Goal: Task Accomplishment & Management: Manage account settings

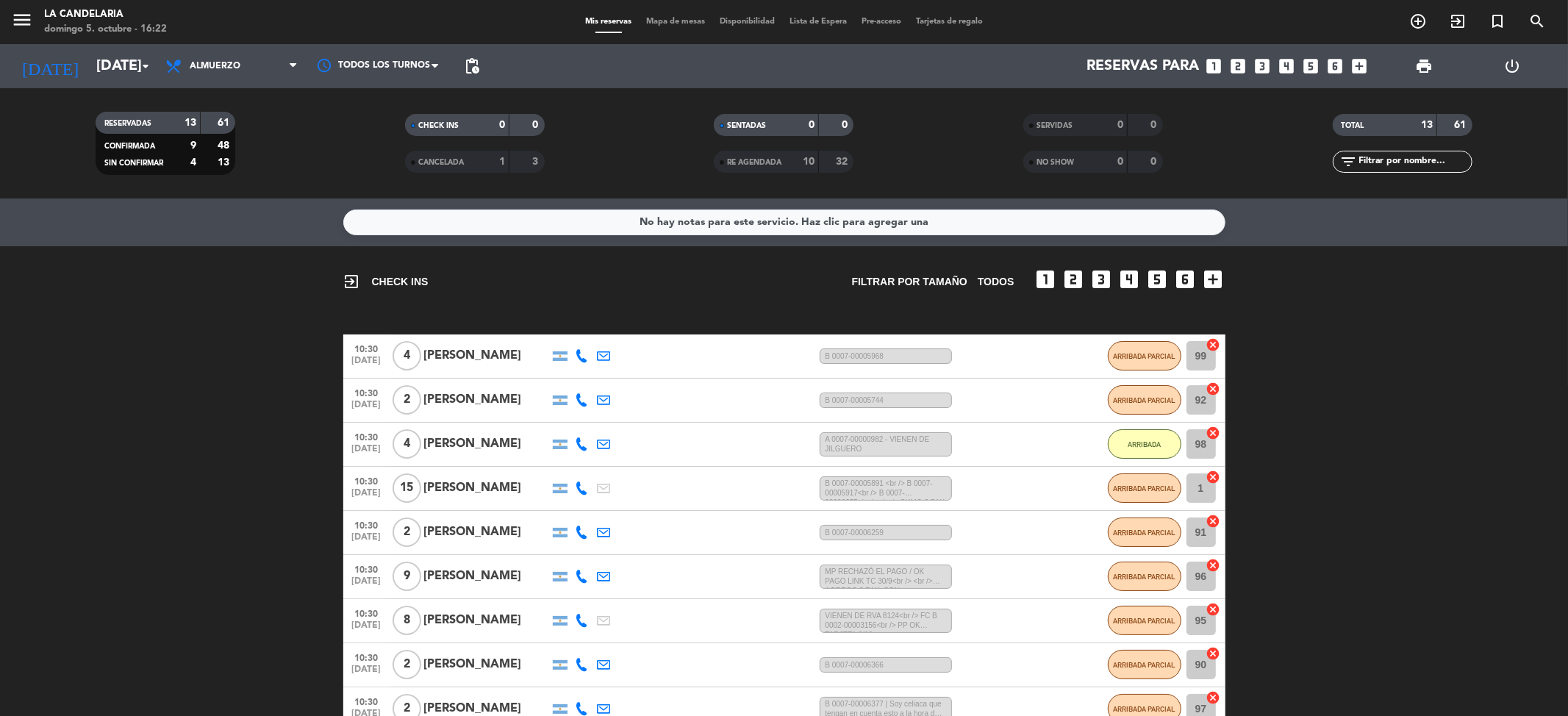
scroll to position [328, 0]
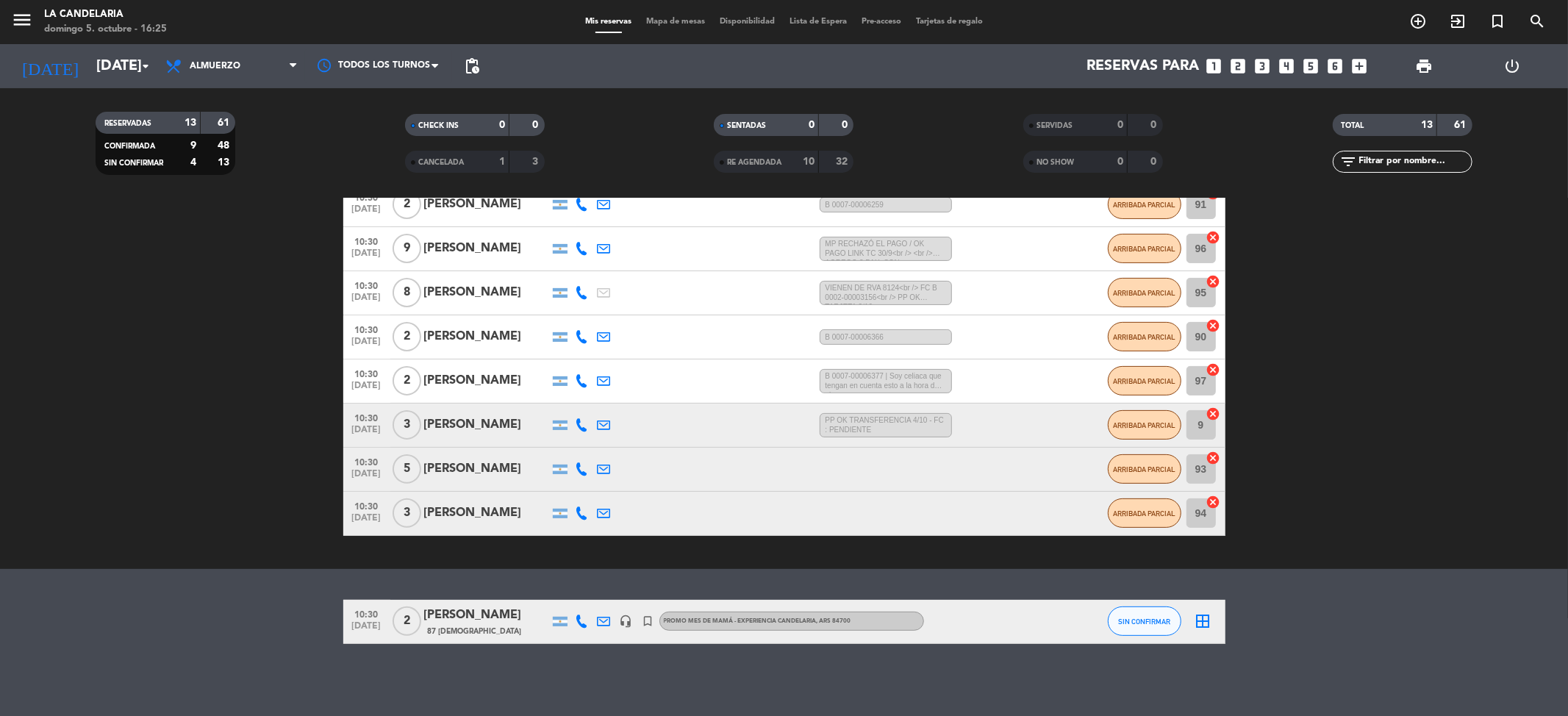
click at [471, 620] on div "[PERSON_NAME]" at bounding box center [486, 615] width 125 height 19
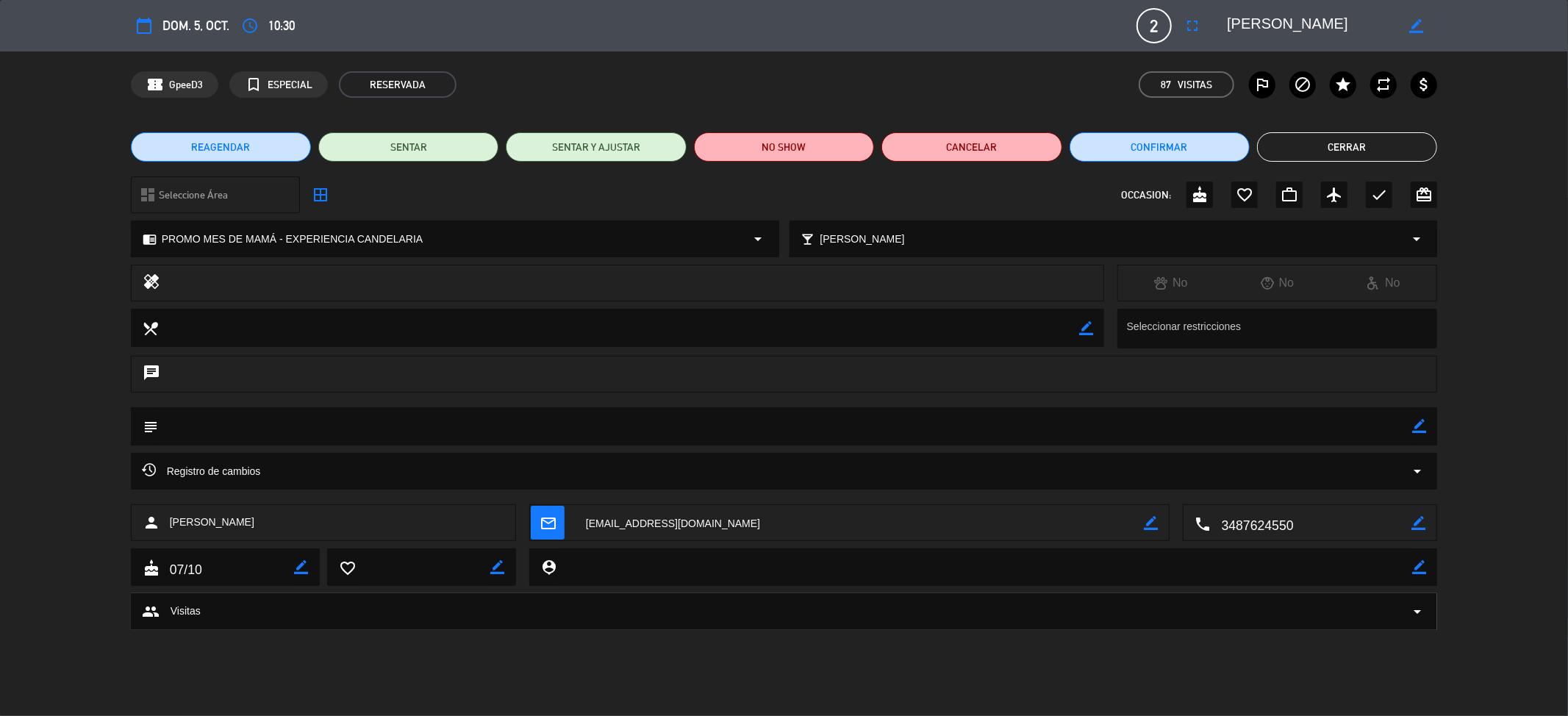
click at [1421, 427] on icon "border_color" at bounding box center [1419, 425] width 14 height 14
paste textarea "B 0003-00003698"
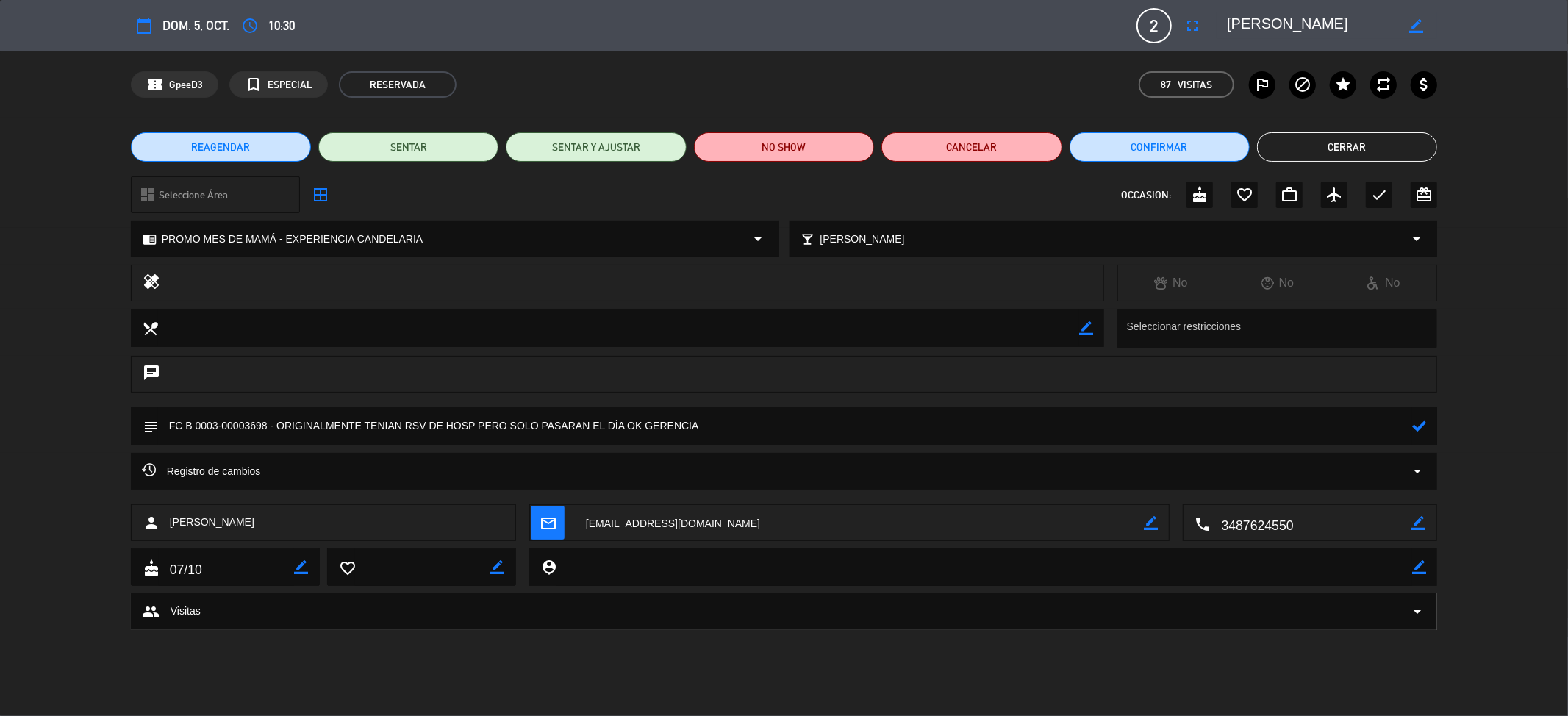
type textarea "FC B 0003-00003698 - ORIGINALMENTE TENIAN RSV DE HOSP PERO SOLO PASARAN EL DÍA …"
click at [1421, 426] on icon at bounding box center [1419, 425] width 14 height 14
click at [1320, 147] on button "Cerrar" at bounding box center [1347, 147] width 180 height 29
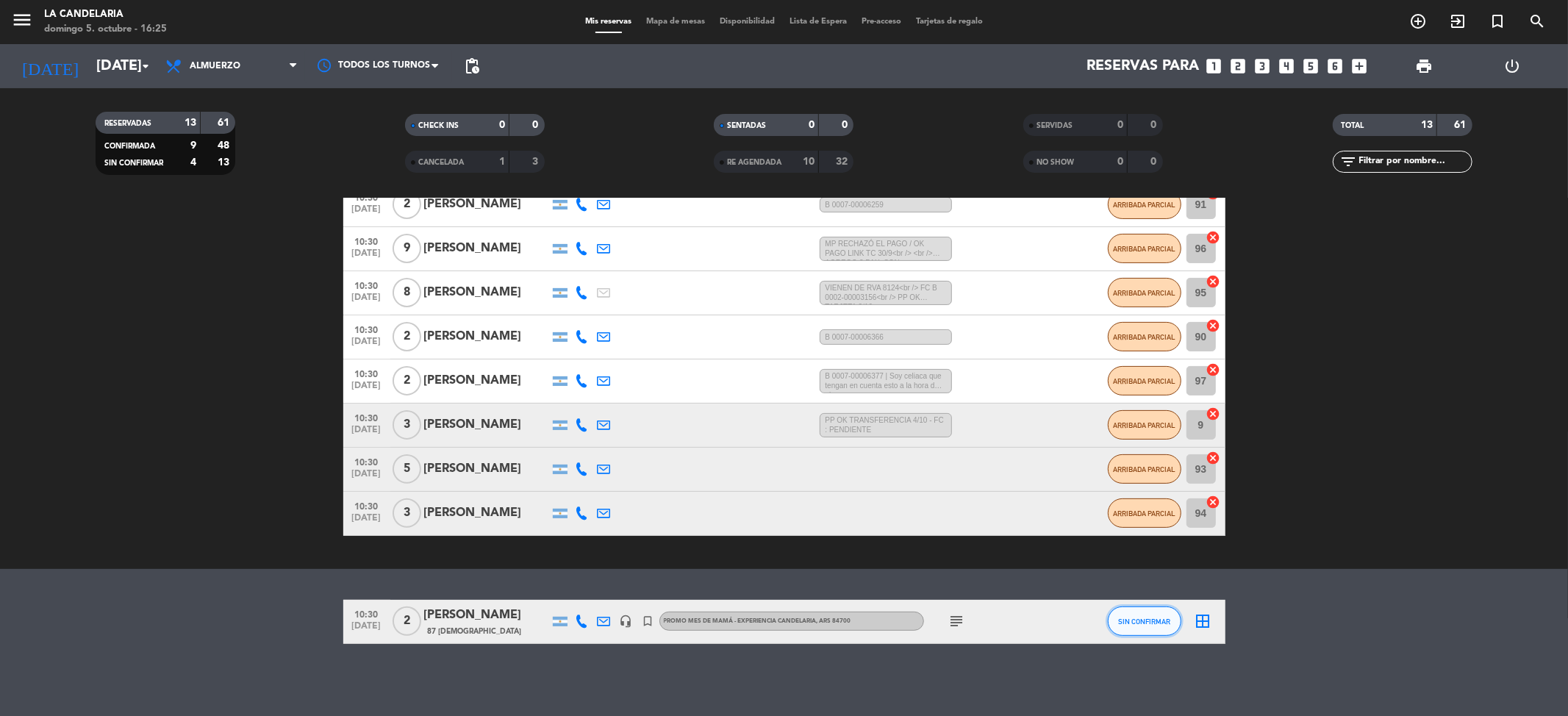
click at [1165, 624] on button "SIN CONFIRMAR" at bounding box center [1144, 620] width 74 height 29
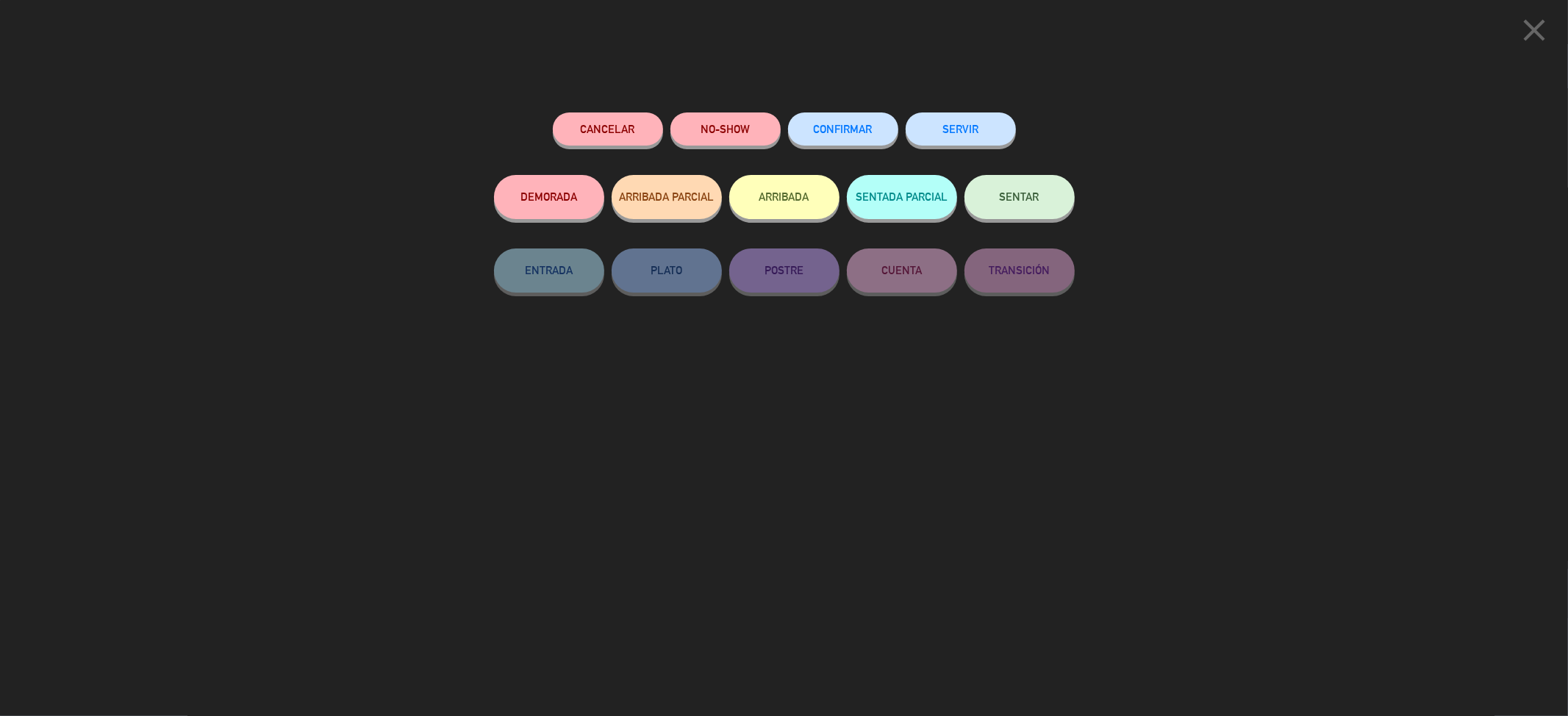
click at [785, 195] on button "ARRIBADA" at bounding box center [784, 197] width 110 height 44
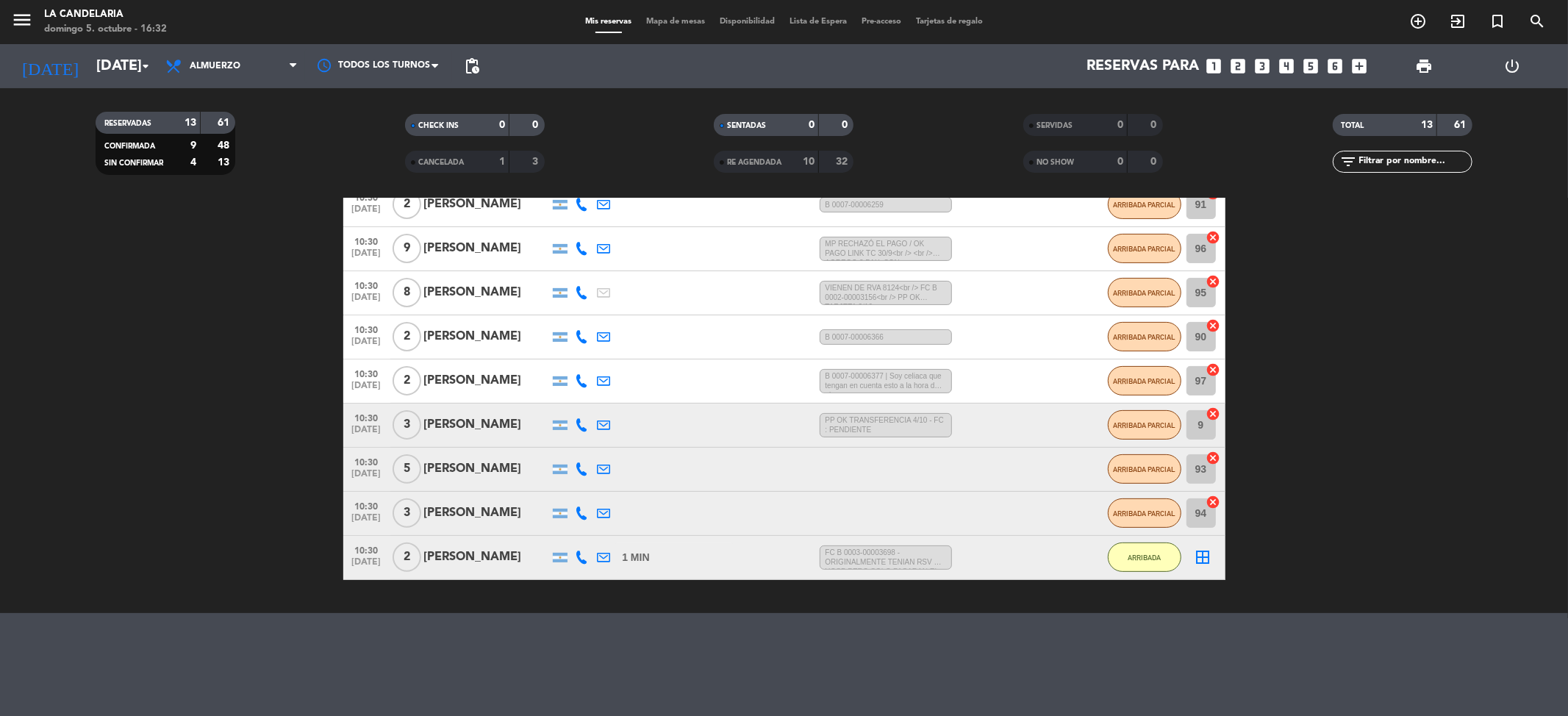
scroll to position [0, 0]
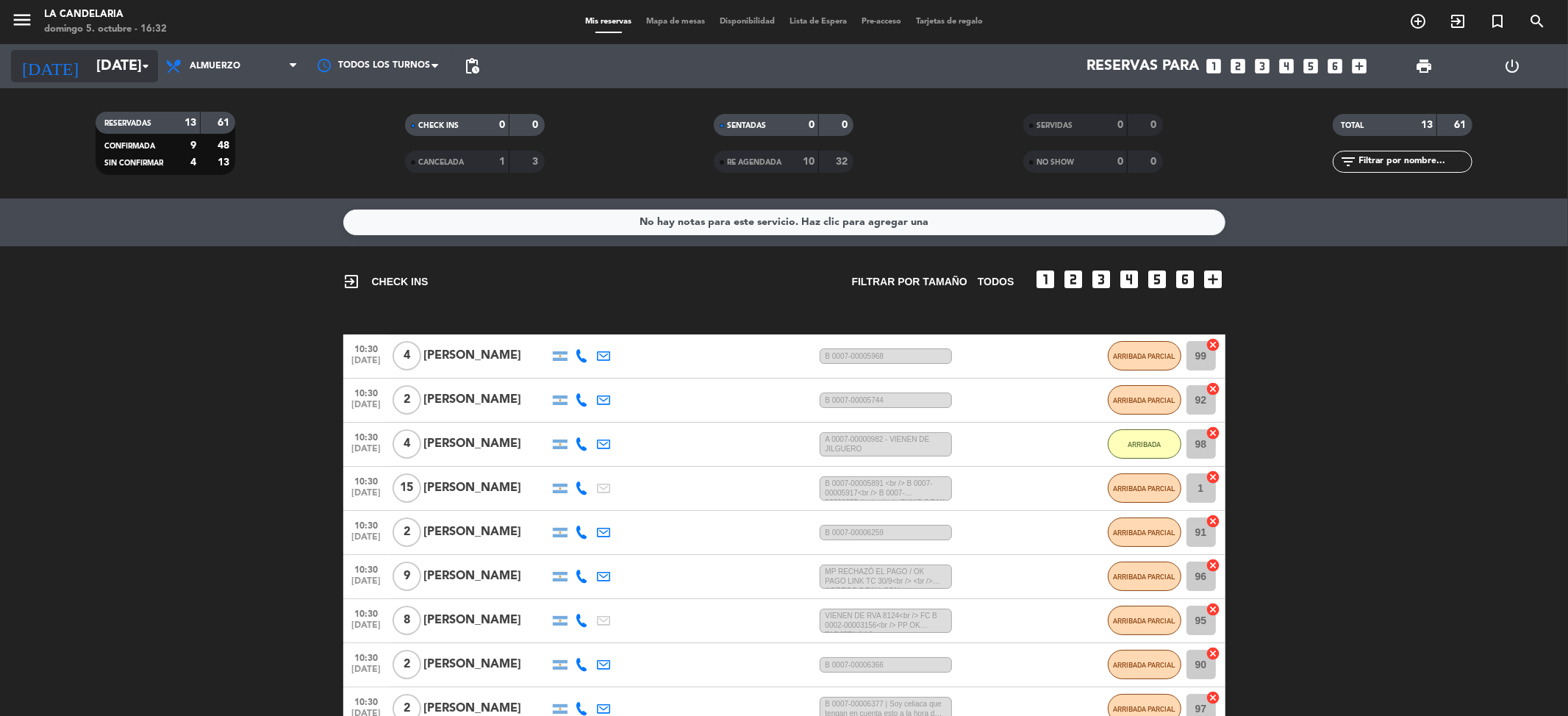
click at [92, 63] on input "[DATE]" at bounding box center [182, 66] width 186 height 32
